Goal: Task Accomplishment & Management: Use online tool/utility

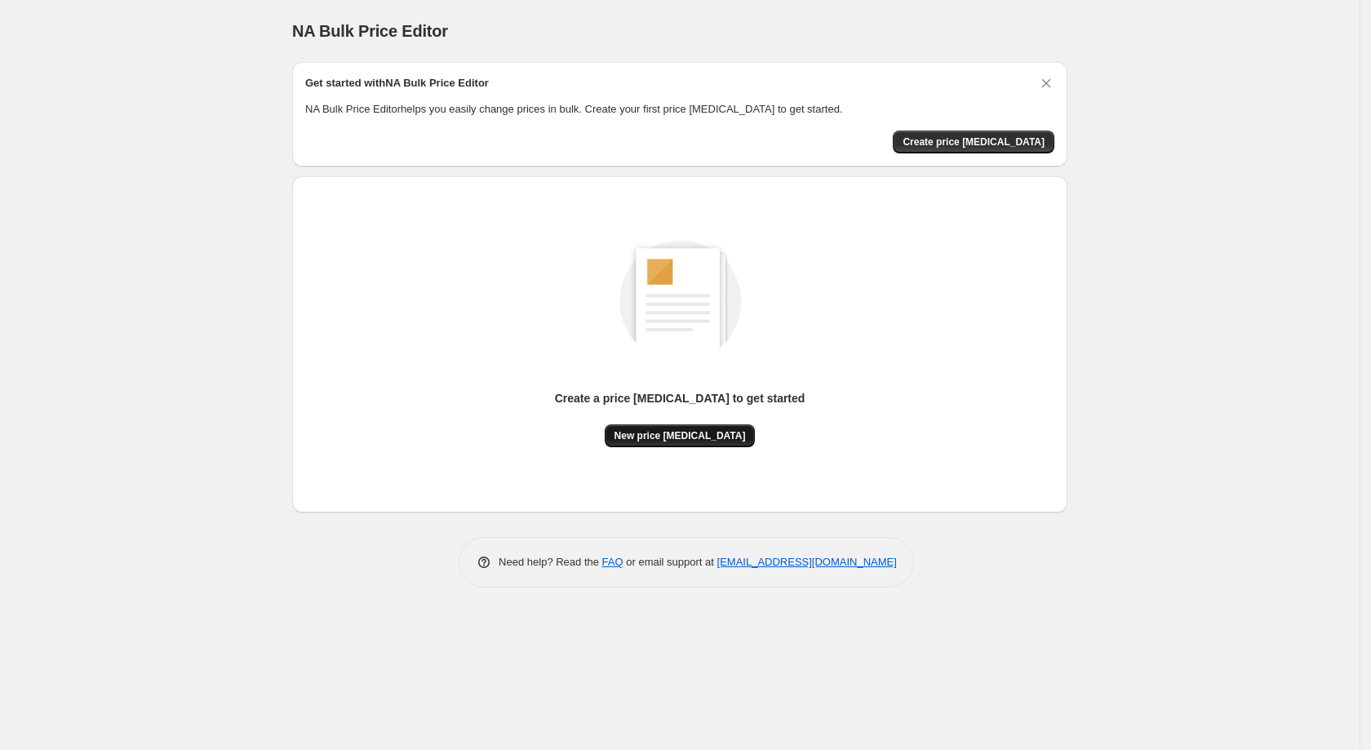
click at [667, 424] on button "New price change job" at bounding box center [680, 435] width 151 height 23
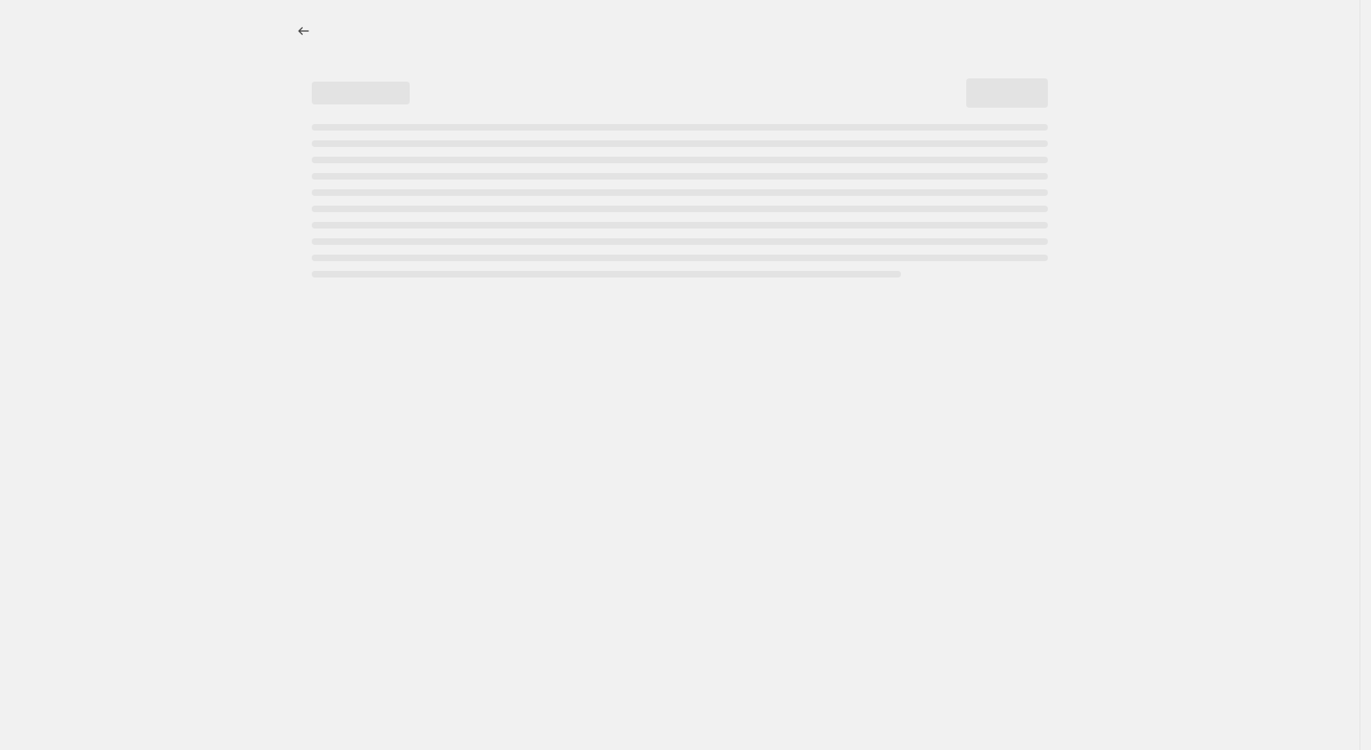
select select "percentage"
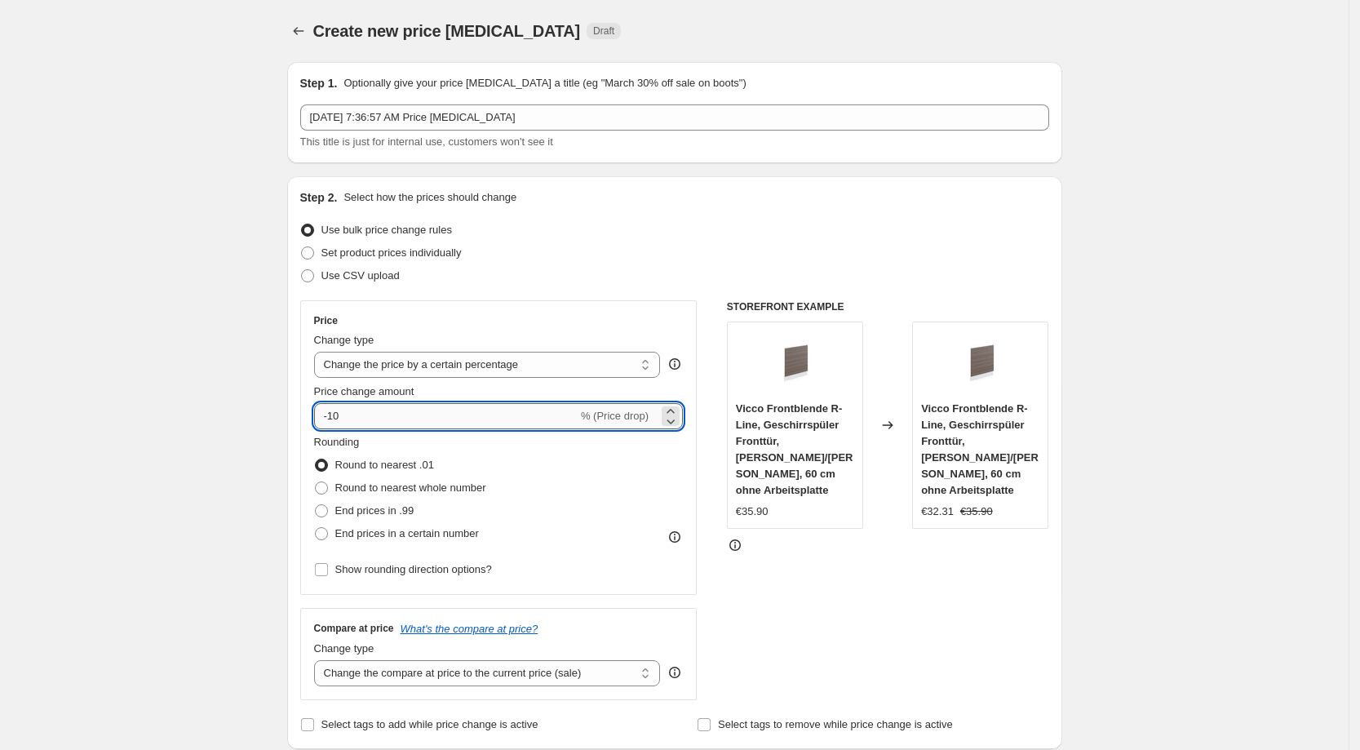
click at [485, 424] on input "-10" at bounding box center [446, 416] width 264 height 26
type input "-1"
type input "-29"
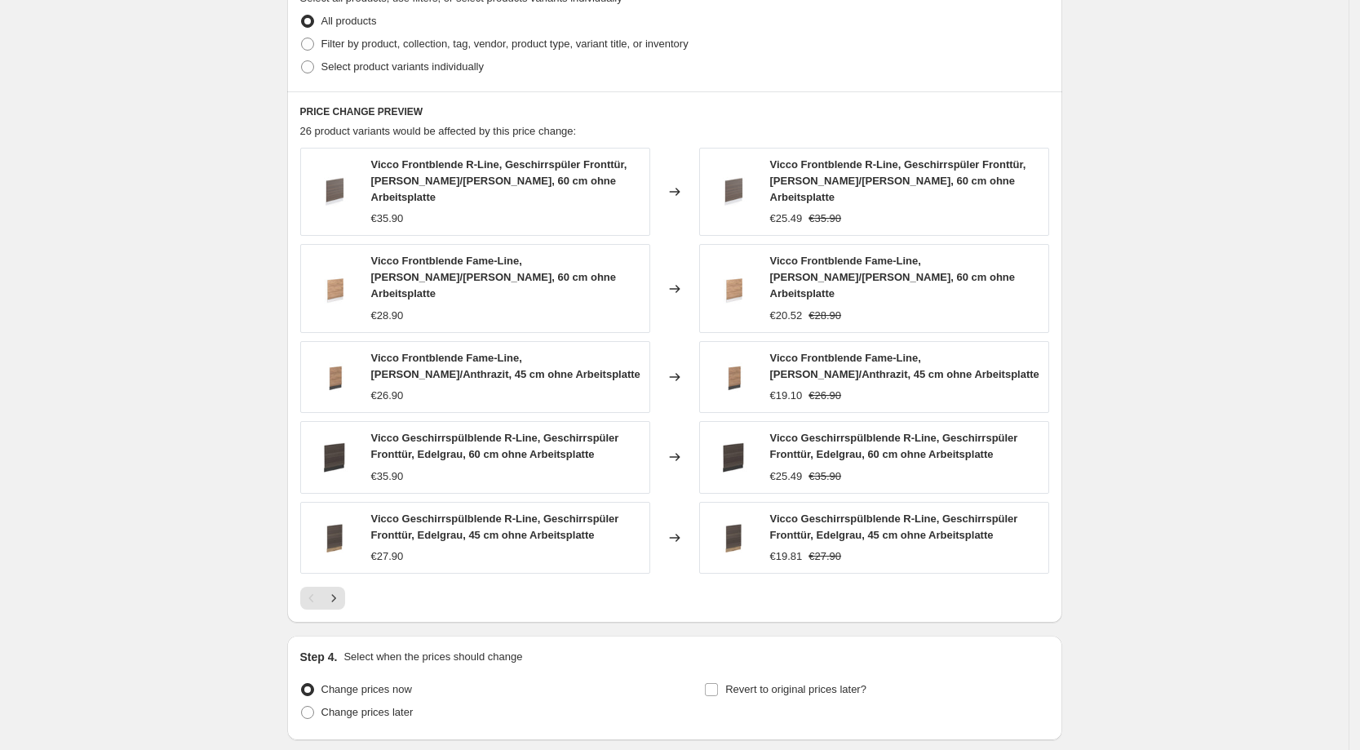
scroll to position [908, 0]
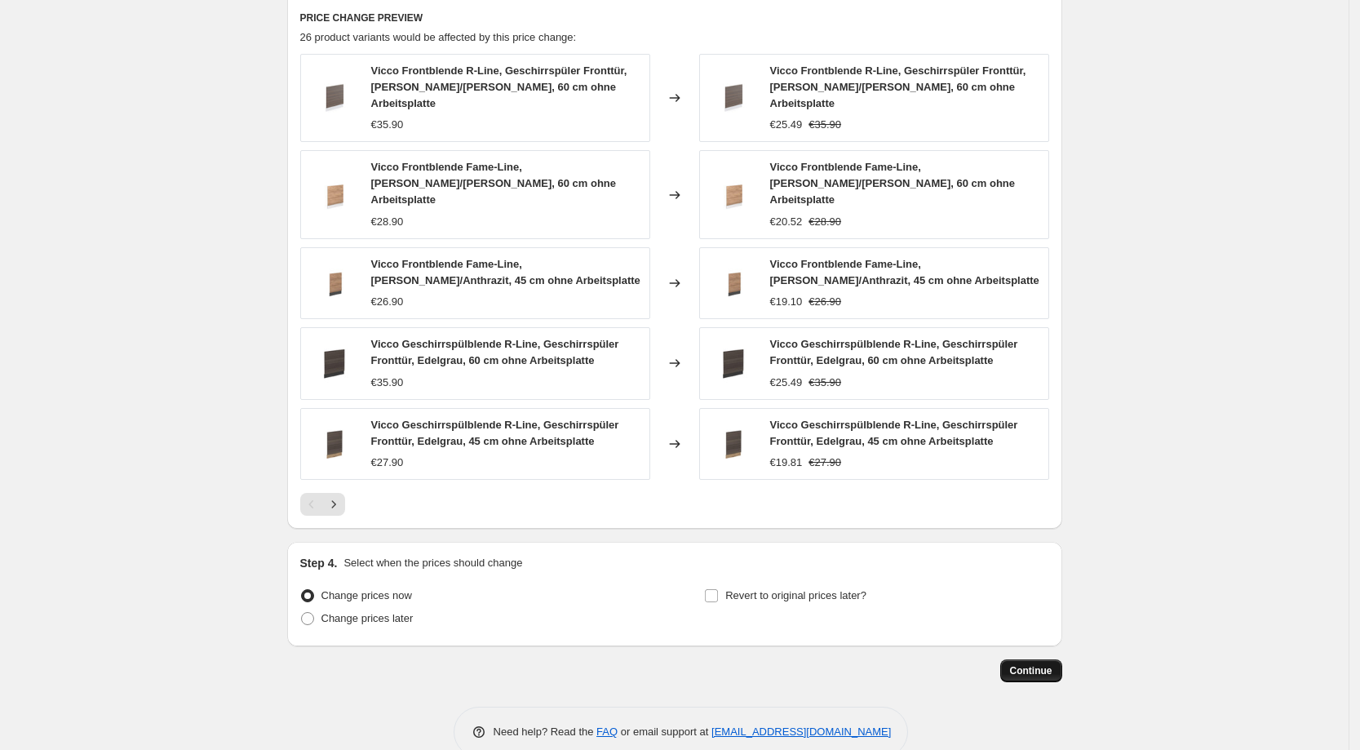
click at [1037, 664] on span "Continue" at bounding box center [1031, 670] width 42 height 13
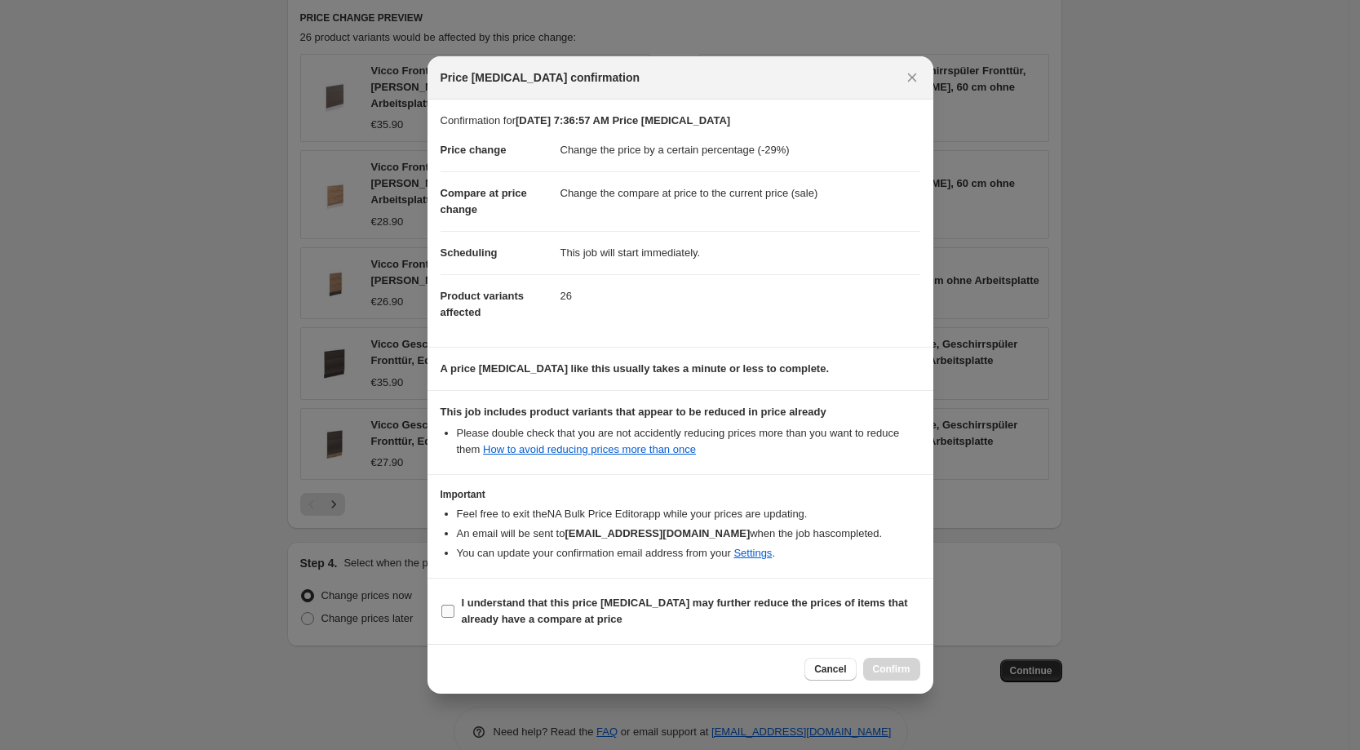
click at [536, 616] on b "I understand that this price change job may further reduce the prices of items …" at bounding box center [685, 610] width 446 height 29
click at [454, 616] on input "I understand that this price change job may further reduce the prices of items …" at bounding box center [447, 611] width 13 height 13
checkbox input "true"
click at [884, 667] on span "Confirm" at bounding box center [892, 669] width 38 height 13
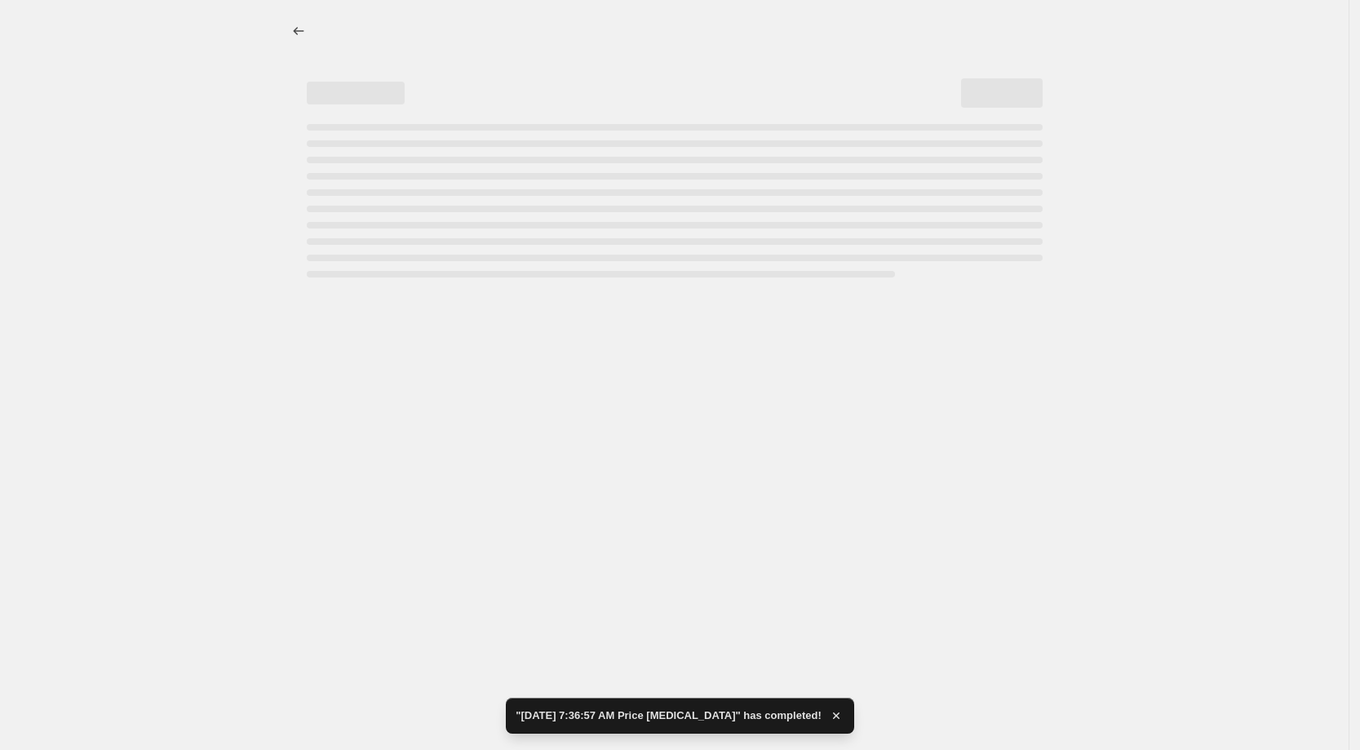
select select "percentage"
